Goal: Task Accomplishment & Management: Manage account settings

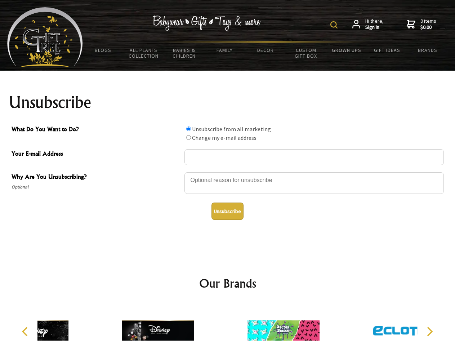
click at [335, 25] on img at bounding box center [333, 24] width 7 height 7
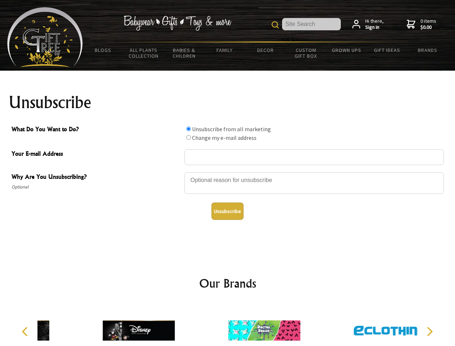
click at [228, 172] on div at bounding box center [313, 184] width 259 height 25
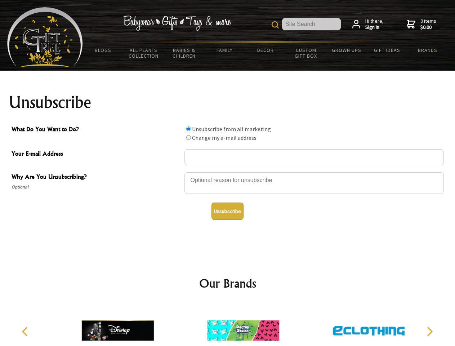
click at [188, 129] on input "What Do You Want to Do?" at bounding box center [188, 128] width 5 height 5
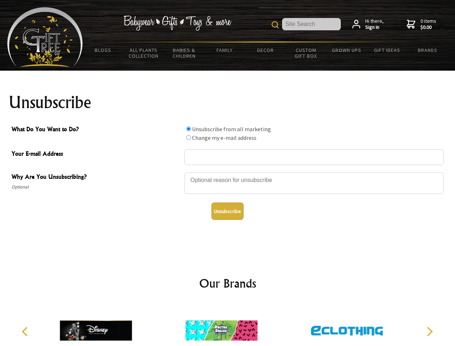
click at [188, 137] on input "What Do You Want to Do?" at bounding box center [188, 137] width 5 height 5
radio input "true"
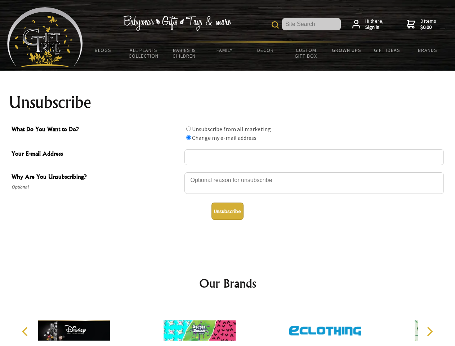
click at [227, 211] on button "Unsubscribe" at bounding box center [228, 211] width 32 height 17
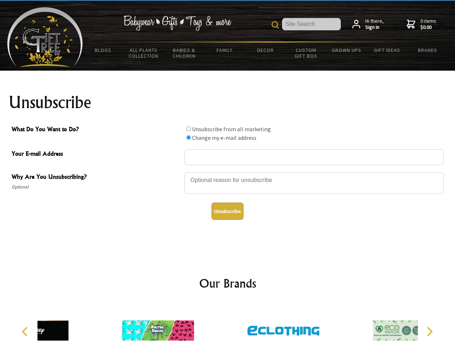
click at [248, 325] on img at bounding box center [284, 330] width 72 height 54
click at [26, 332] on icon "Previous" at bounding box center [25, 331] width 9 height 9
click at [430, 332] on icon "Next" at bounding box center [428, 331] width 9 height 9
